Goal: Check status: Check status

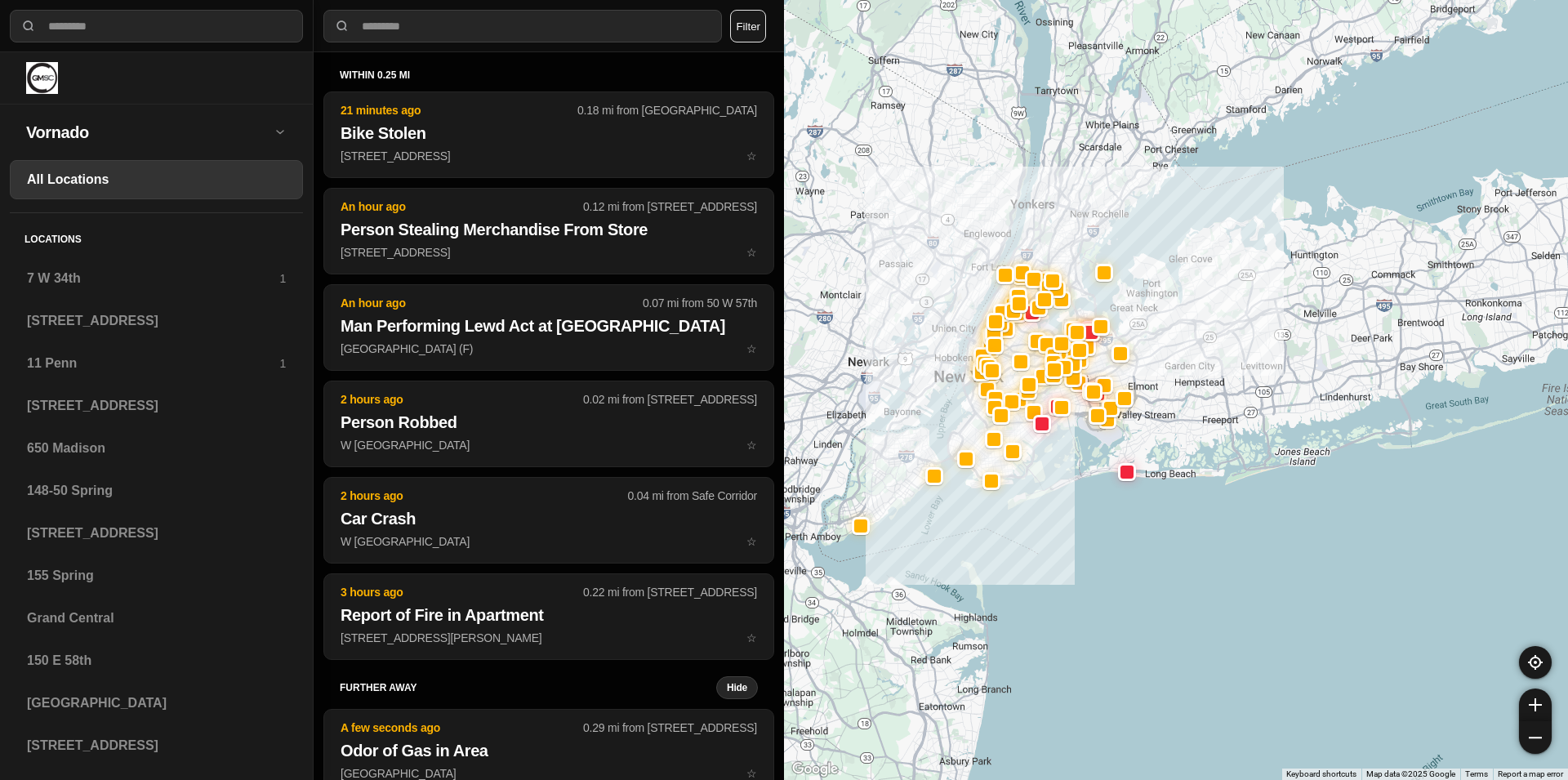
select select "*"
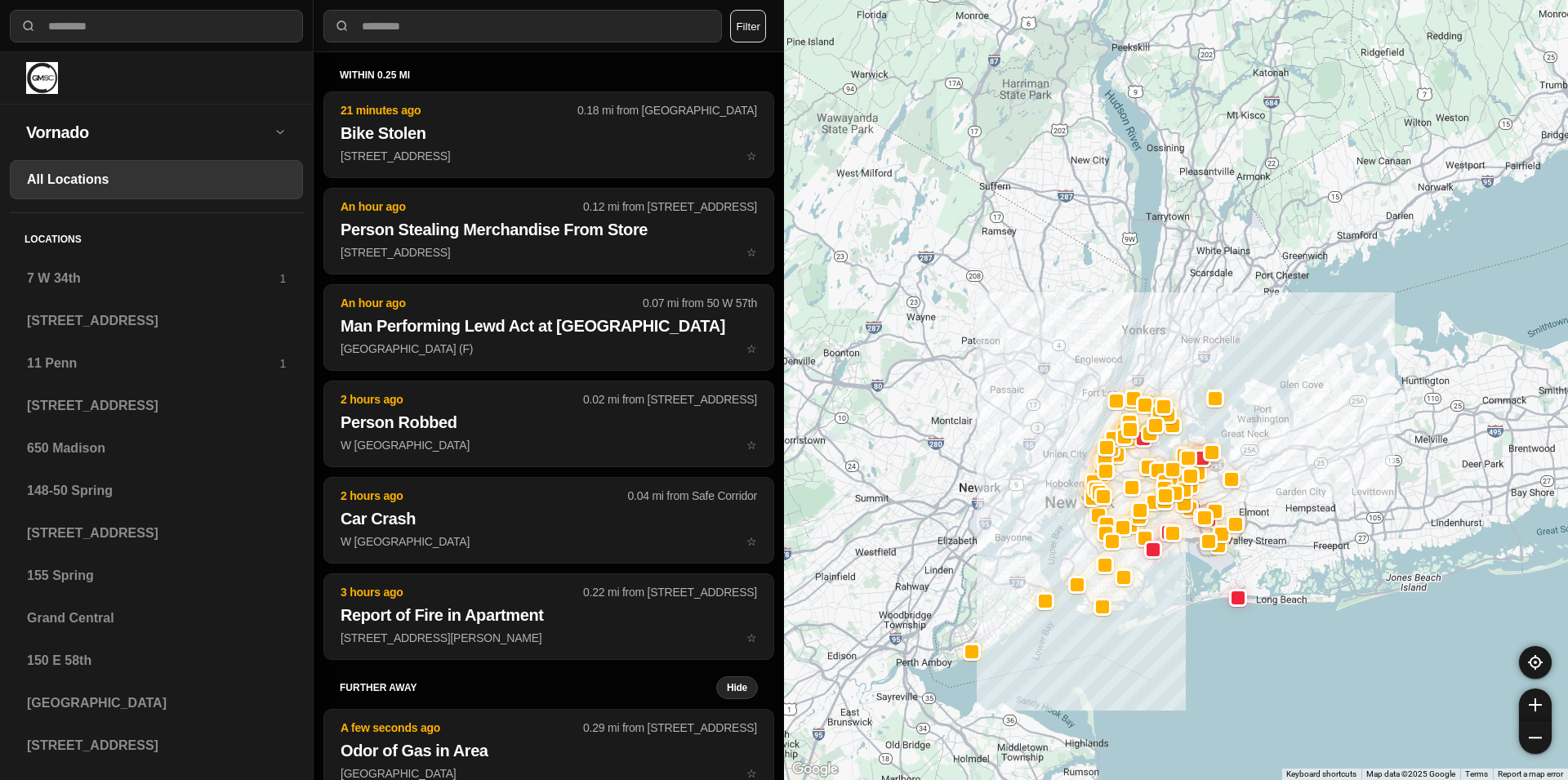
drag, startPoint x: 963, startPoint y: 251, endPoint x: 1081, endPoint y: 386, distance: 179.3
click at [1081, 386] on div at bounding box center [1177, 390] width 784 height 780
click at [688, 52] on div "within 0.25 mi 21 minutes ago 0.18 mi from [GEOGRAPHIC_DATA] Bike Stolen [STREE…" at bounding box center [549, 416] width 470 height 728
drag, startPoint x: 1044, startPoint y: 152, endPoint x: 1043, endPoint y: 161, distance: 9.1
click at [1043, 161] on div at bounding box center [1177, 390] width 784 height 780
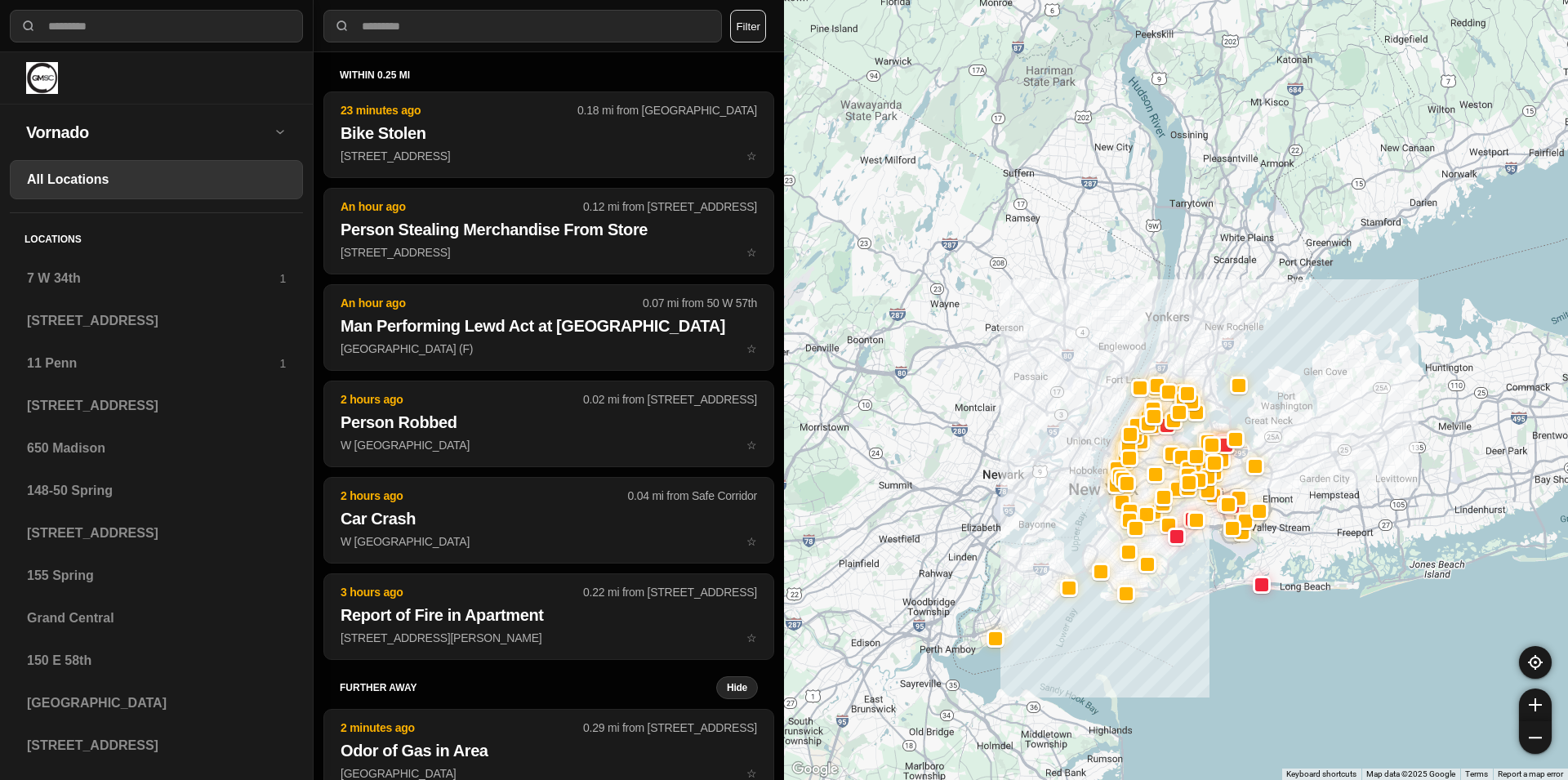
drag, startPoint x: 1053, startPoint y: 281, endPoint x: 1072, endPoint y: 262, distance: 26.9
click at [1072, 262] on div at bounding box center [1177, 390] width 784 height 780
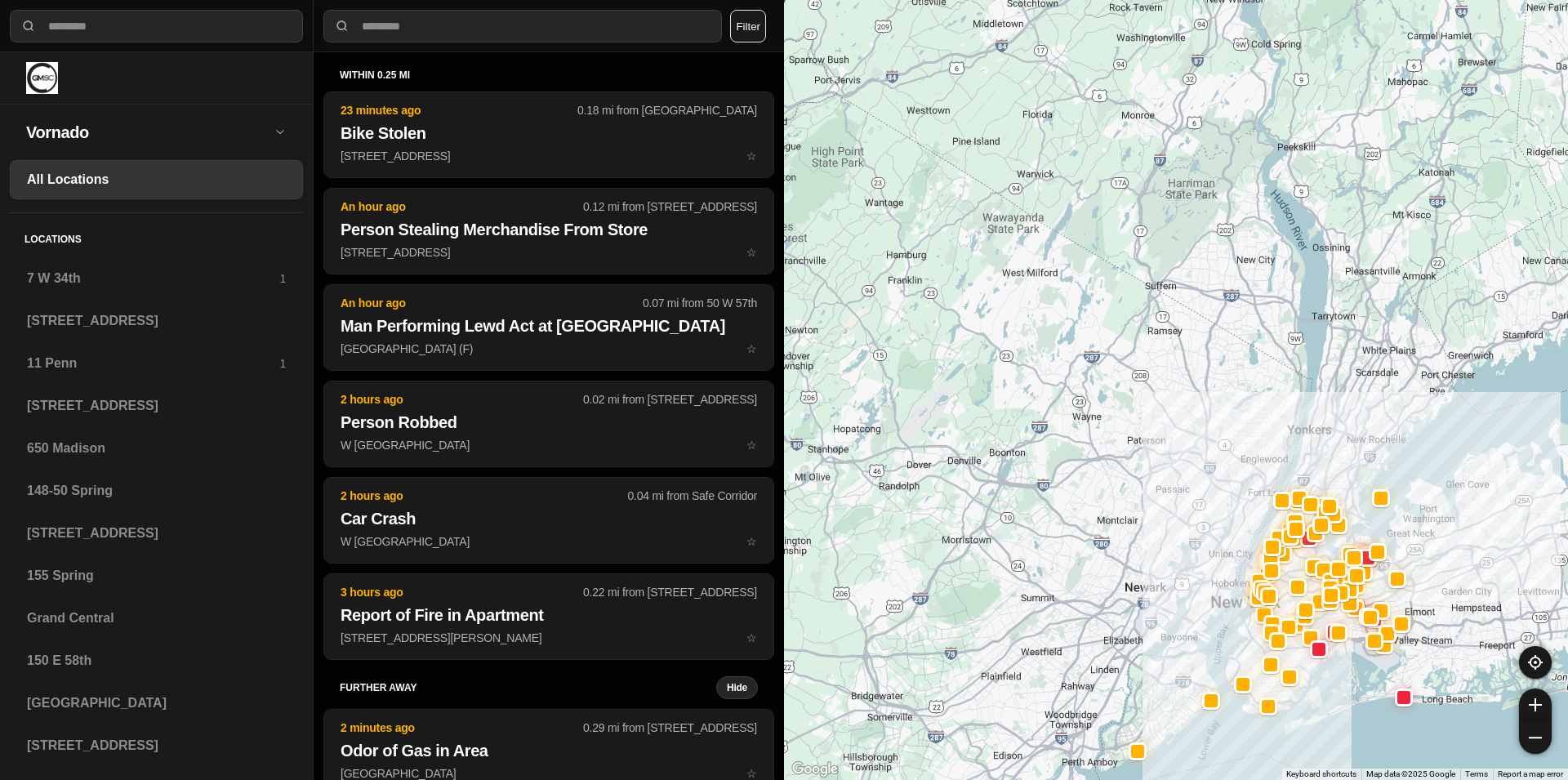
drag, startPoint x: 1230, startPoint y: 414, endPoint x: 1307, endPoint y: 494, distance: 111.0
click at [1307, 494] on div at bounding box center [1177, 390] width 784 height 780
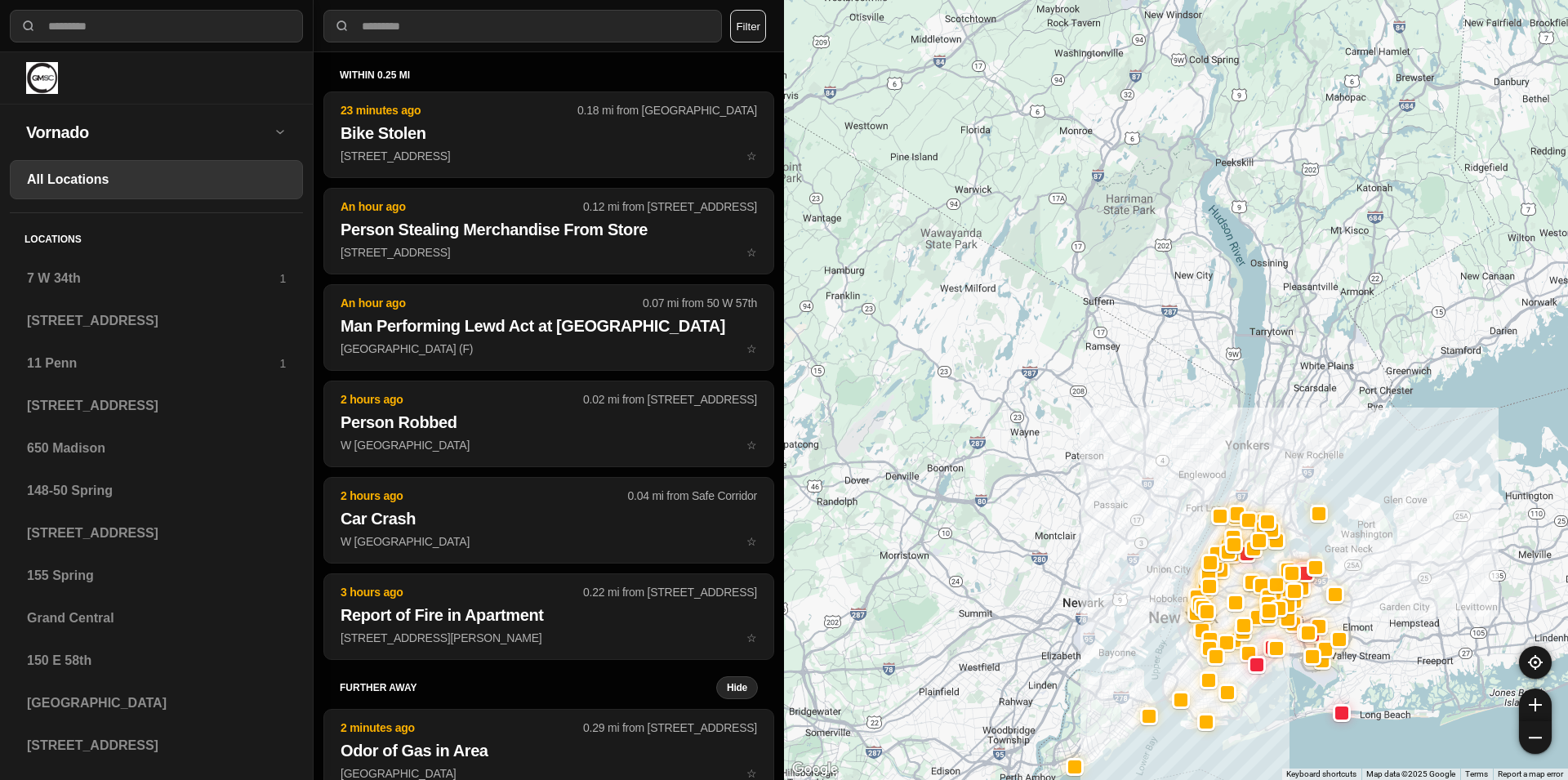
drag, startPoint x: 1247, startPoint y: 482, endPoint x: 886, endPoint y: 182, distance: 469.4
click at [886, 182] on div at bounding box center [1177, 390] width 784 height 780
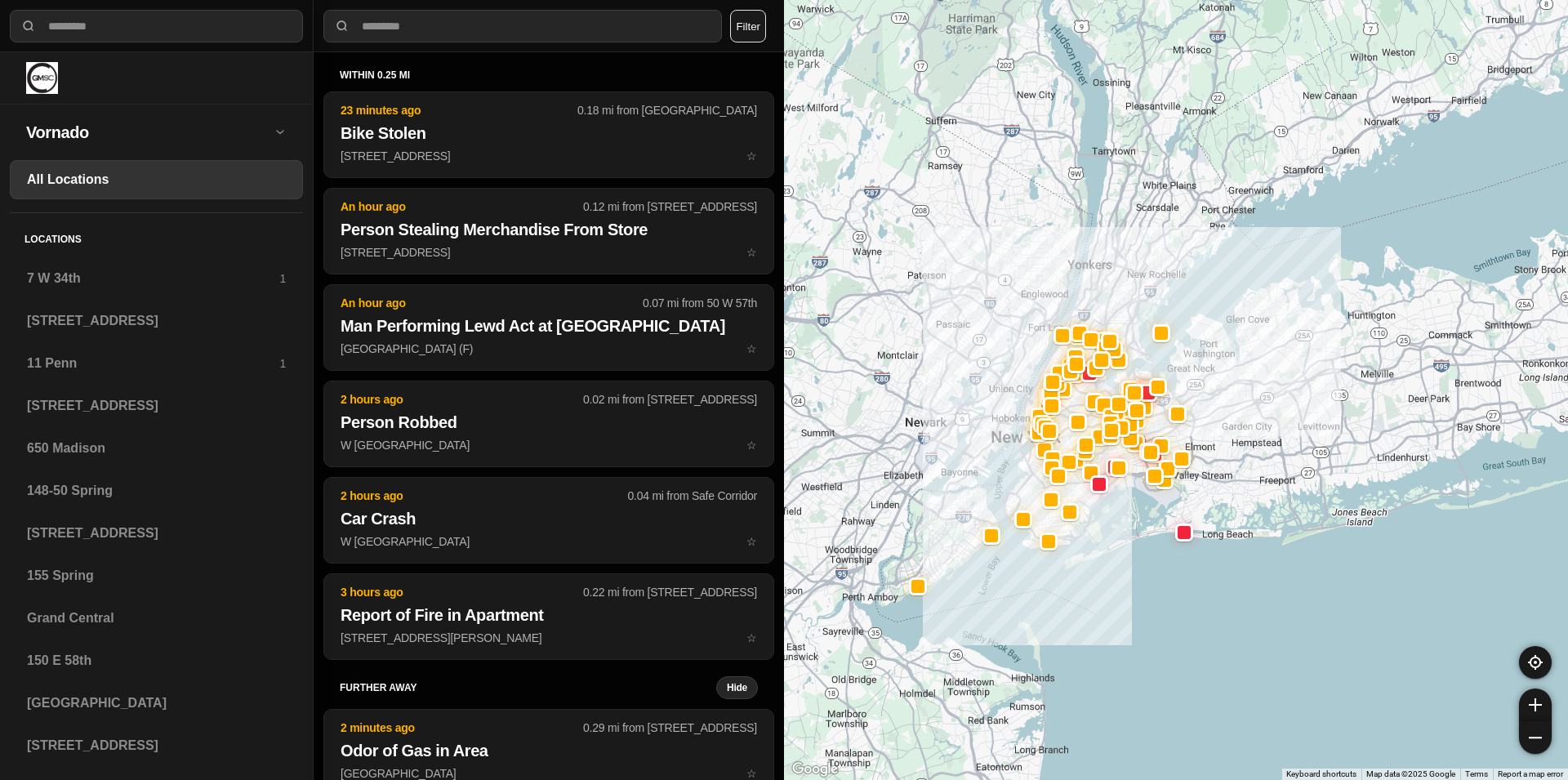
drag, startPoint x: 1168, startPoint y: 475, endPoint x: 1026, endPoint y: 315, distance: 213.9
click at [1026, 315] on div at bounding box center [1177, 390] width 784 height 780
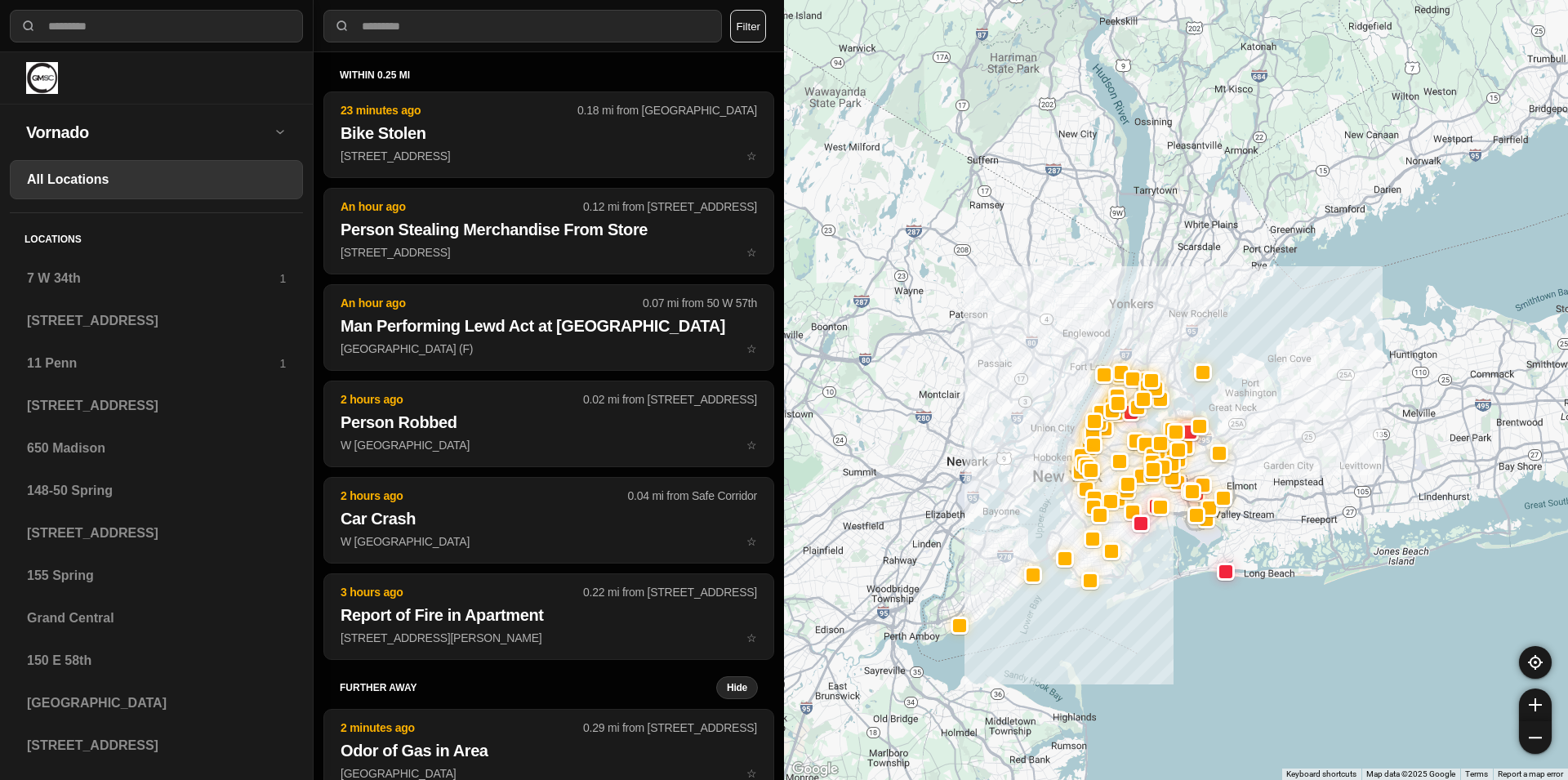
drag, startPoint x: 980, startPoint y: 290, endPoint x: 1023, endPoint y: 331, distance: 59.4
click at [1023, 331] on div at bounding box center [1177, 390] width 784 height 780
drag, startPoint x: 918, startPoint y: 241, endPoint x: 984, endPoint y: 311, distance: 96.2
click at [984, 311] on div at bounding box center [1177, 390] width 784 height 780
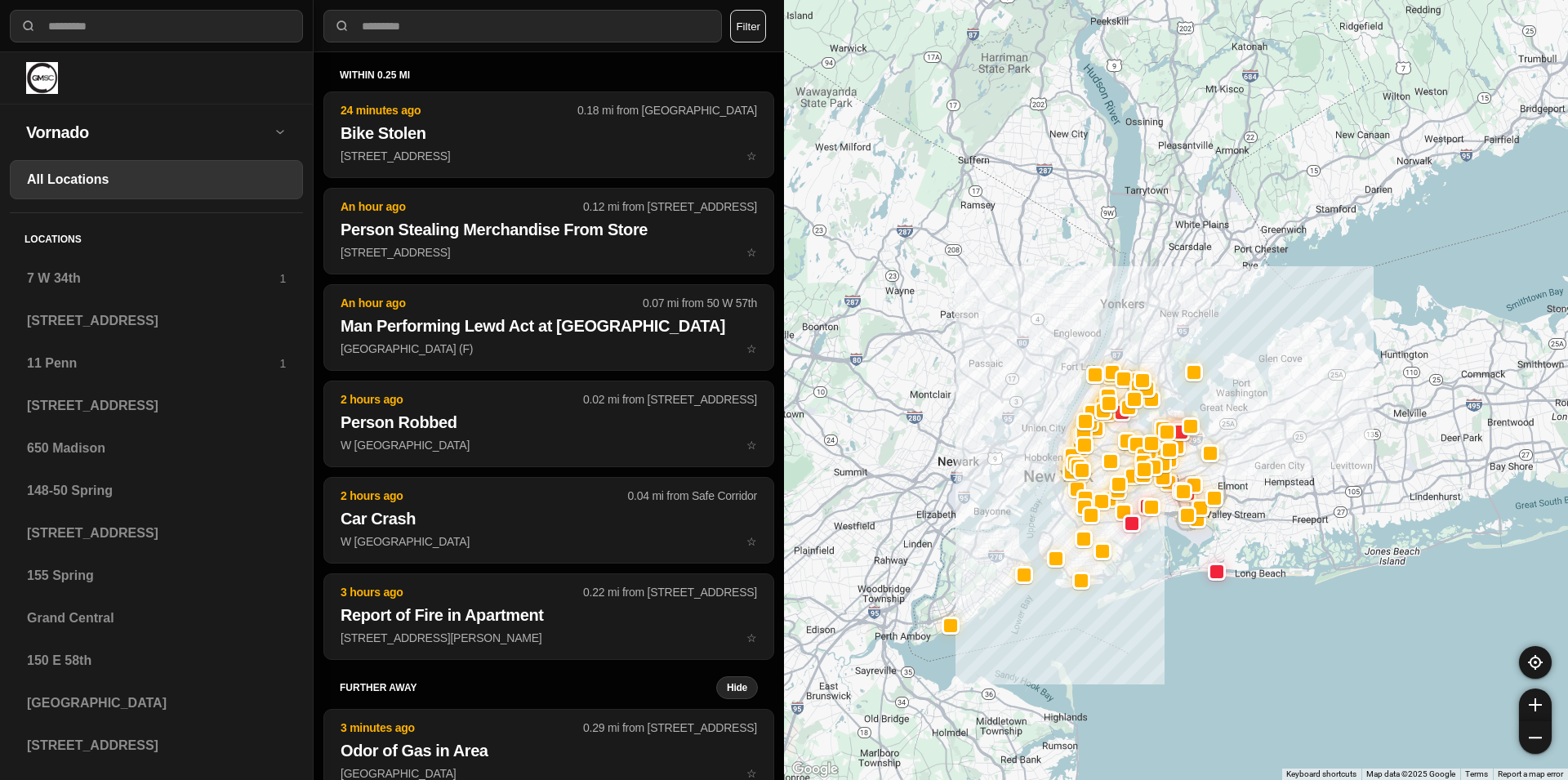
drag, startPoint x: 878, startPoint y: 256, endPoint x: 806, endPoint y: 191, distance: 97.0
click at [806, 191] on div at bounding box center [1177, 390] width 784 height 780
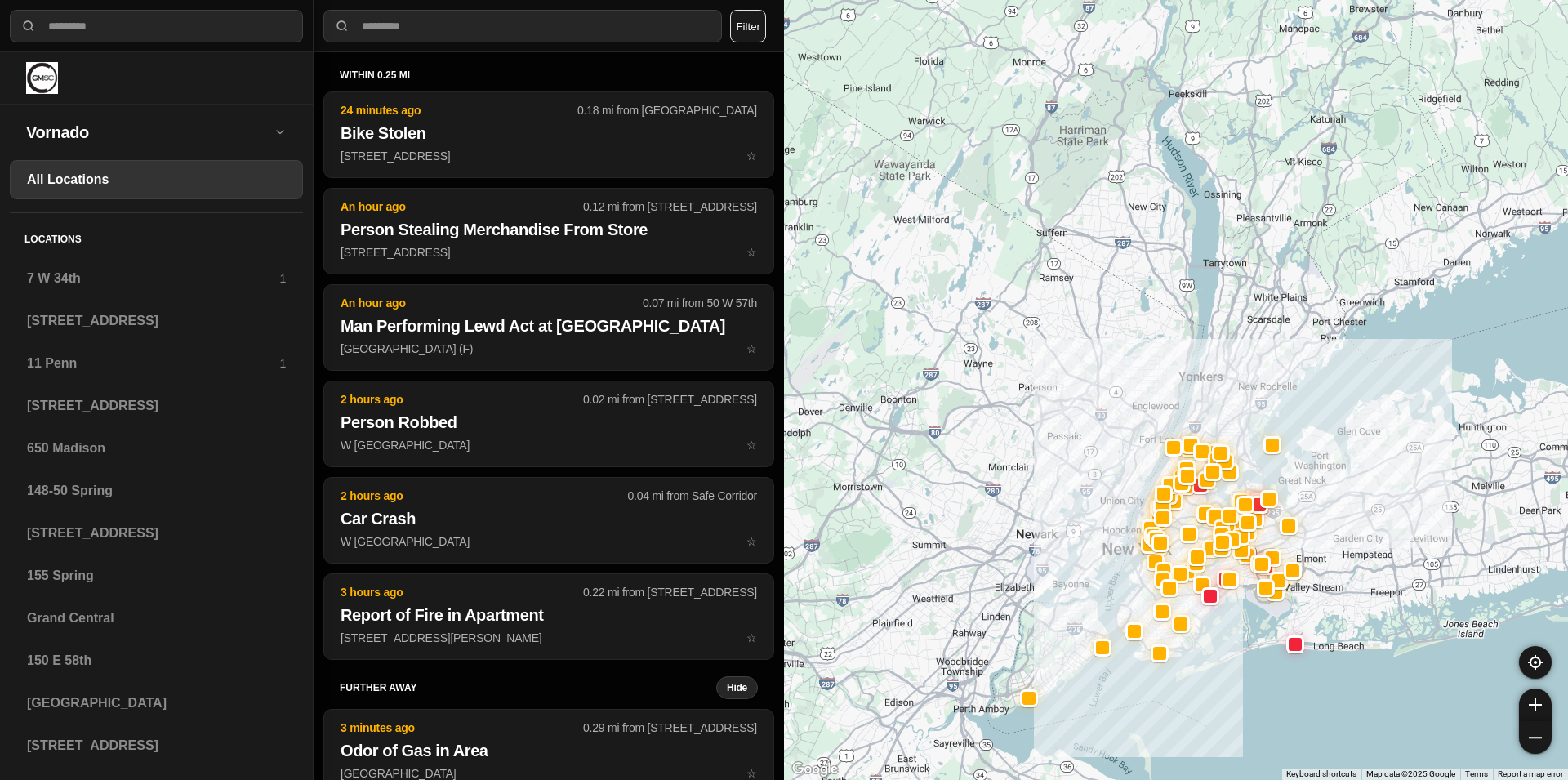
drag, startPoint x: 900, startPoint y: 255, endPoint x: 914, endPoint y: 272, distance: 22.0
click at [914, 272] on div at bounding box center [1177, 390] width 784 height 780
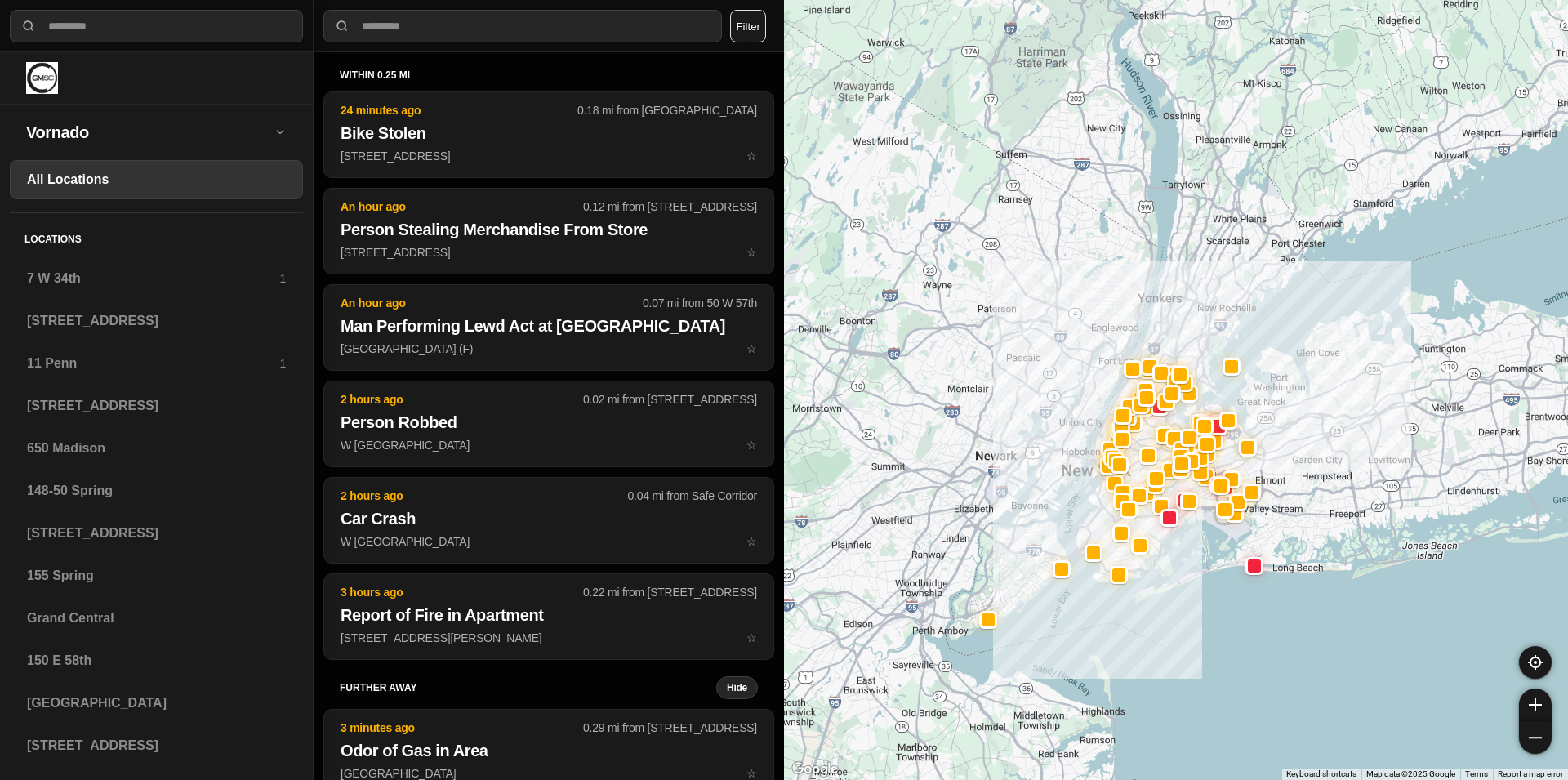
drag, startPoint x: 908, startPoint y: 265, endPoint x: 868, endPoint y: 182, distance: 92.1
click at [868, 182] on div at bounding box center [1177, 390] width 784 height 780
